Goal: Task Accomplishment & Management: Use online tool/utility

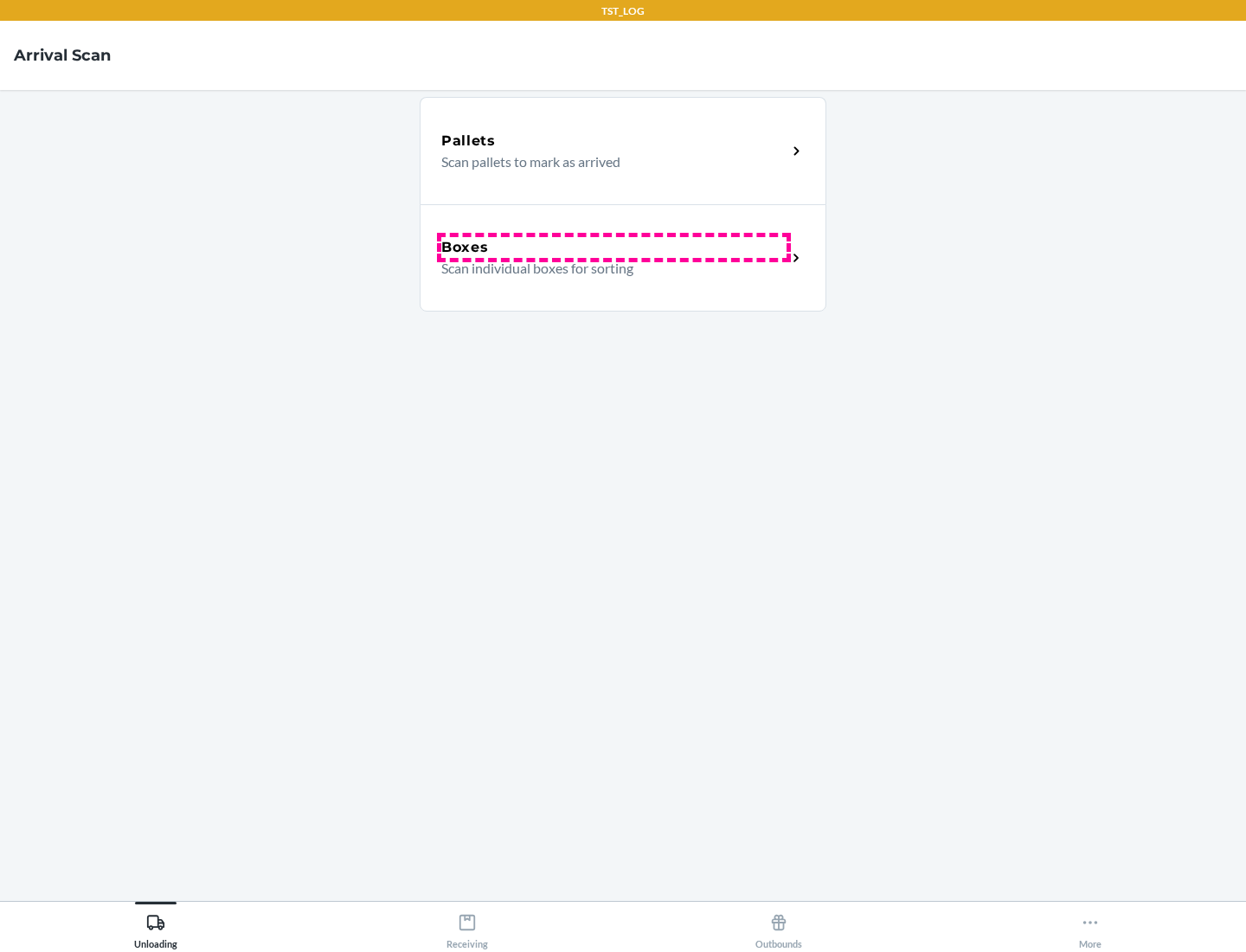
click at [614, 248] on div "Boxes" at bounding box center [614, 248] width 345 height 21
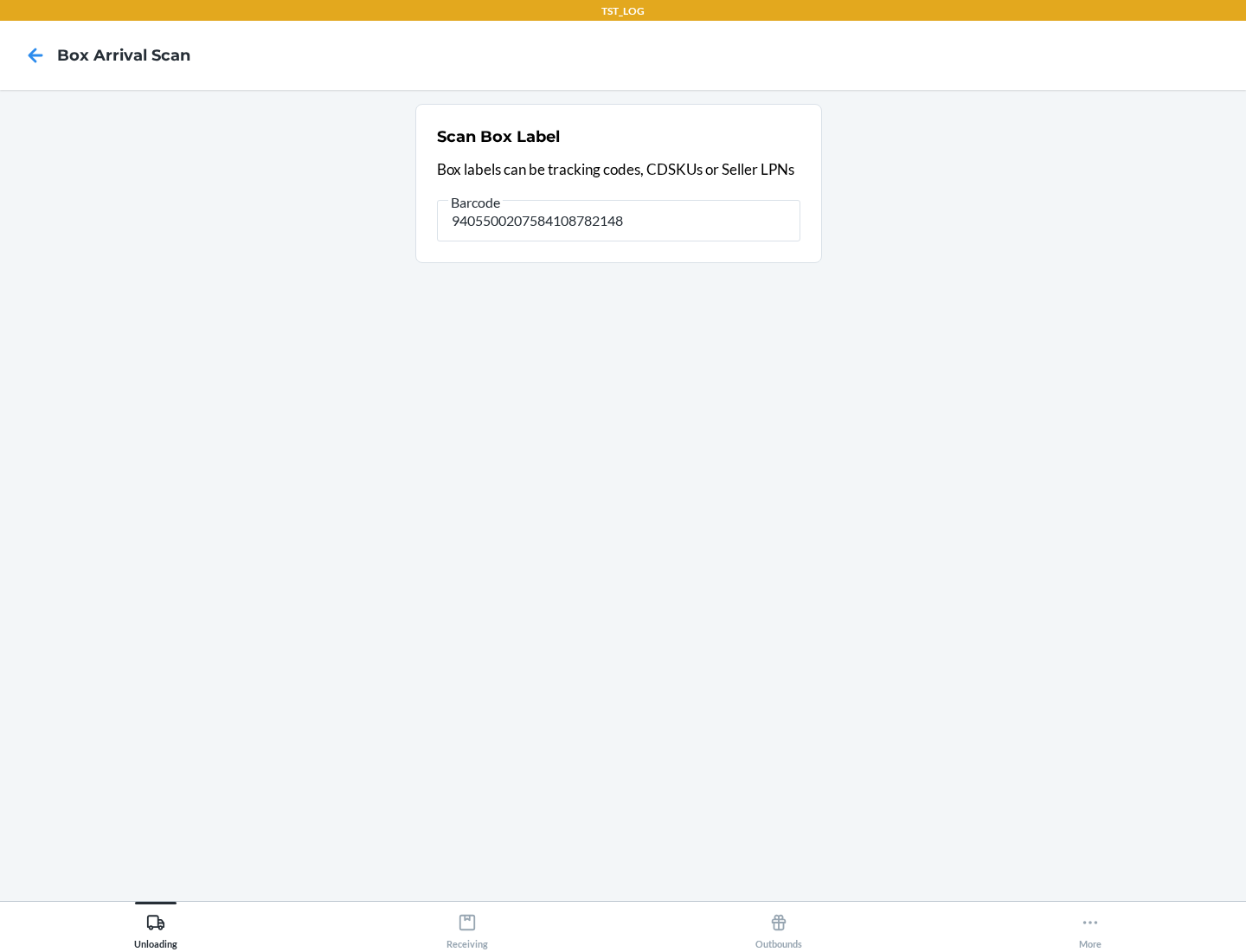
type input "9405500207584108782148"
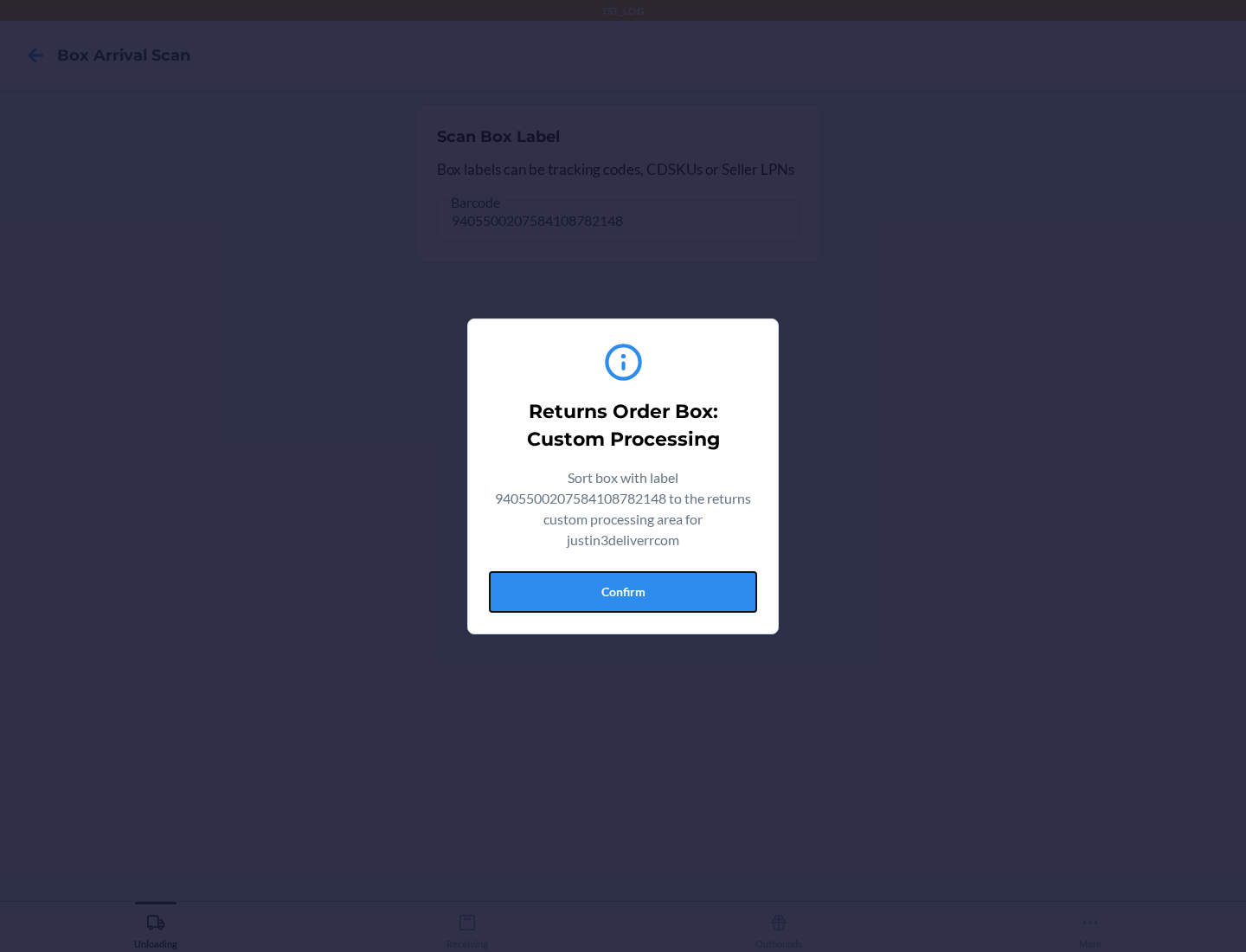
click at [623, 591] on button "Confirm" at bounding box center [623, 591] width 269 height 41
